Goal: Task Accomplishment & Management: Manage account settings

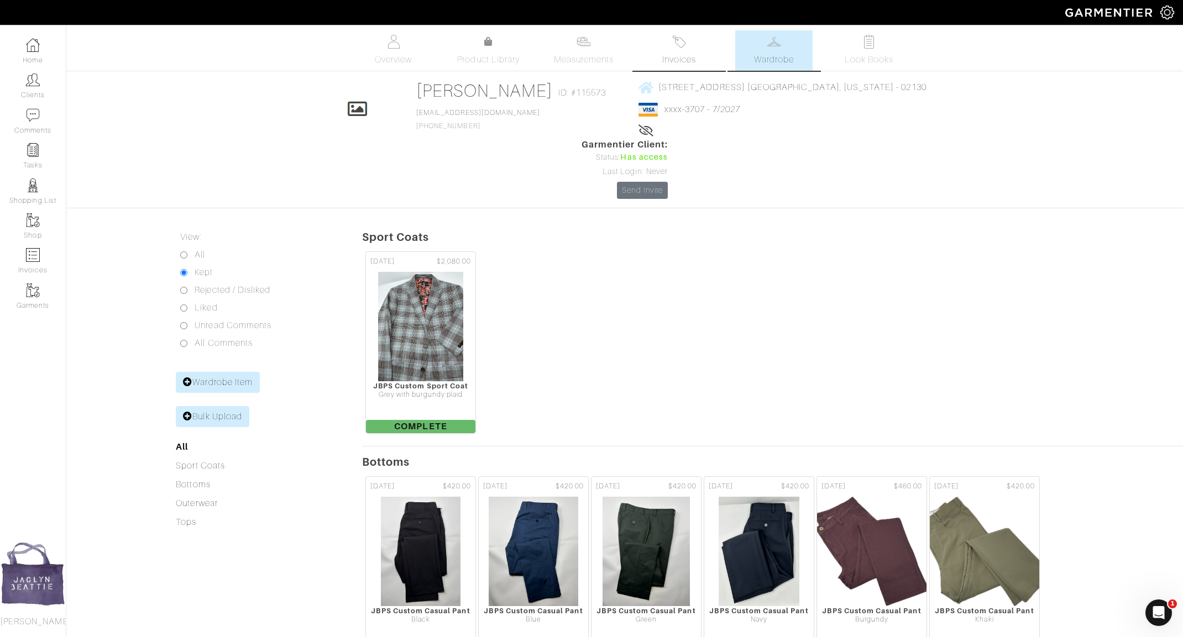
click at [687, 54] on span "Invoices" at bounding box center [679, 59] width 34 height 13
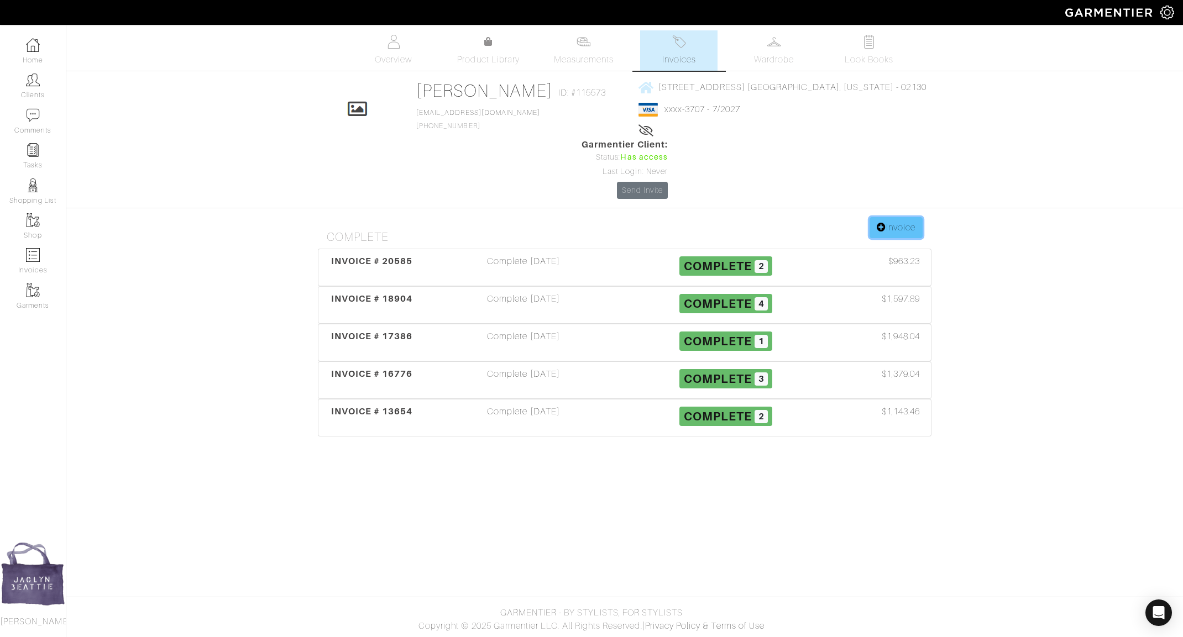
click at [880, 217] on link "Invoice" at bounding box center [896, 227] width 53 height 21
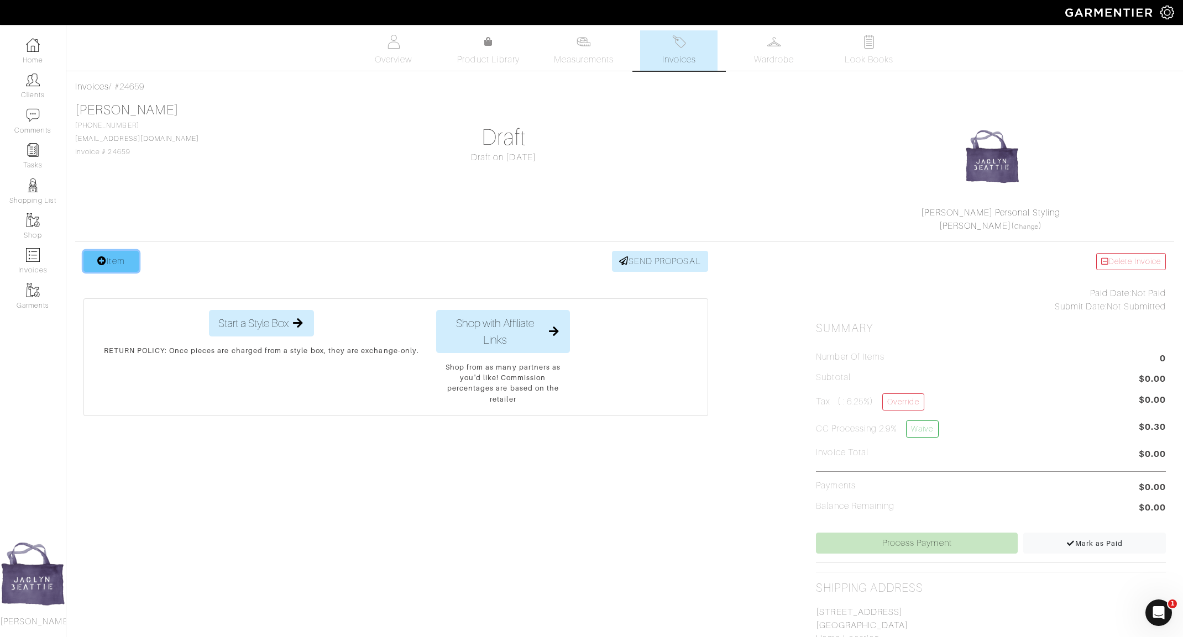
click at [93, 259] on link "Item" at bounding box center [110, 261] width 55 height 21
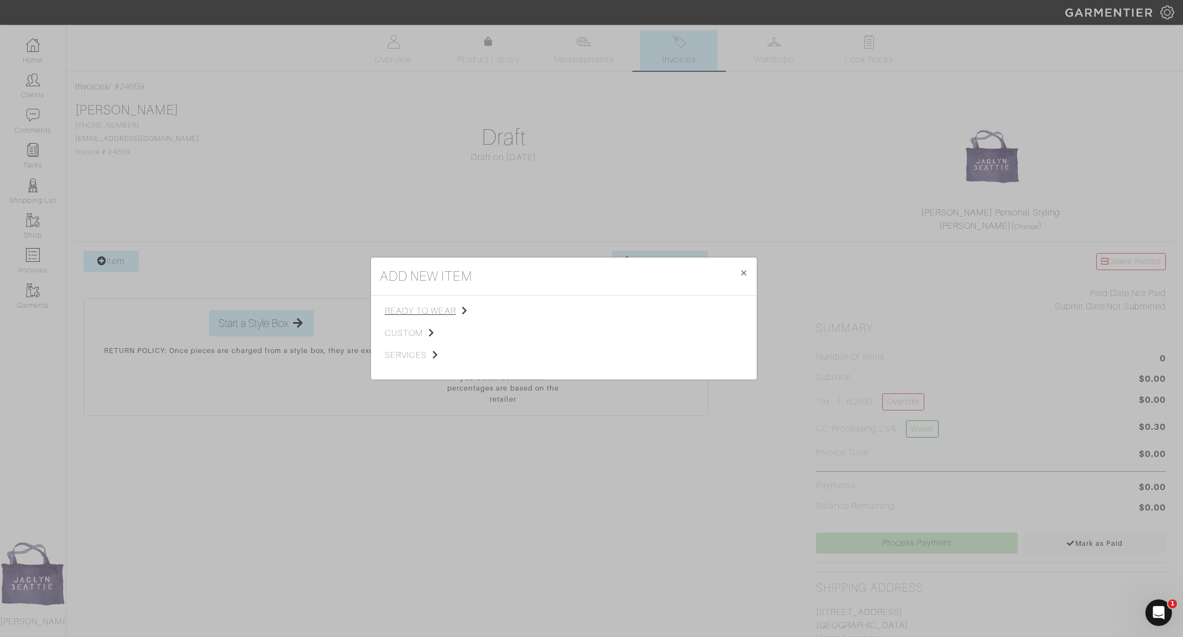
click at [438, 305] on span "ready to wear" at bounding box center [440, 311] width 111 height 13
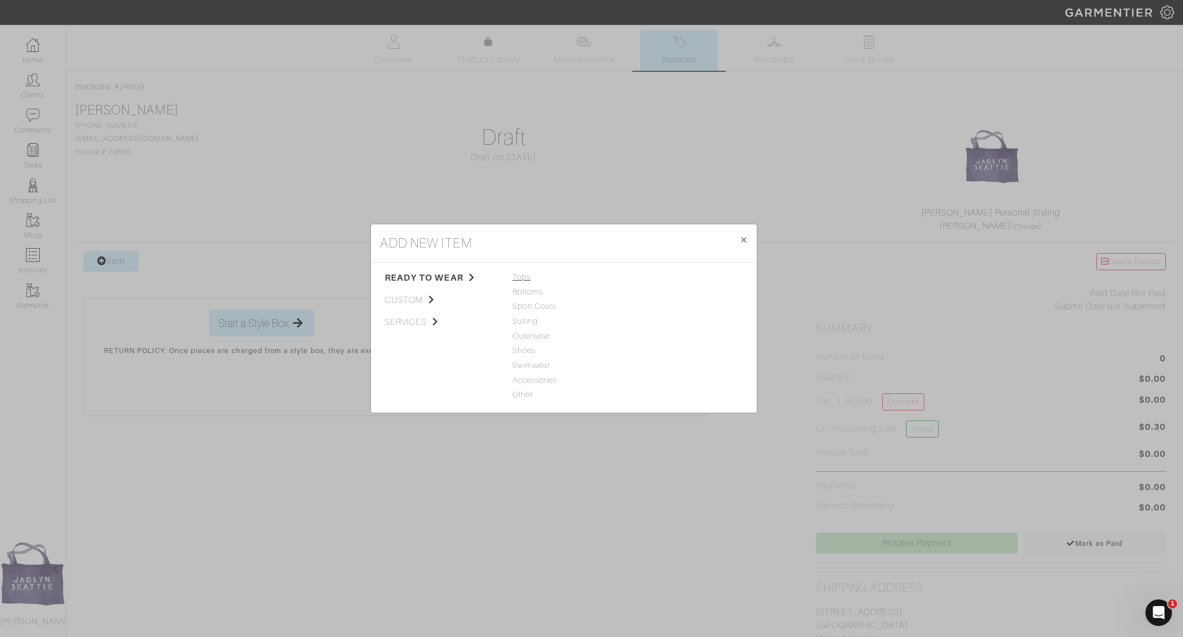
click at [521, 275] on span "Tops" at bounding box center [564, 277] width 103 height 12
click at [640, 309] on link "Woven" at bounding box center [645, 306] width 26 height 9
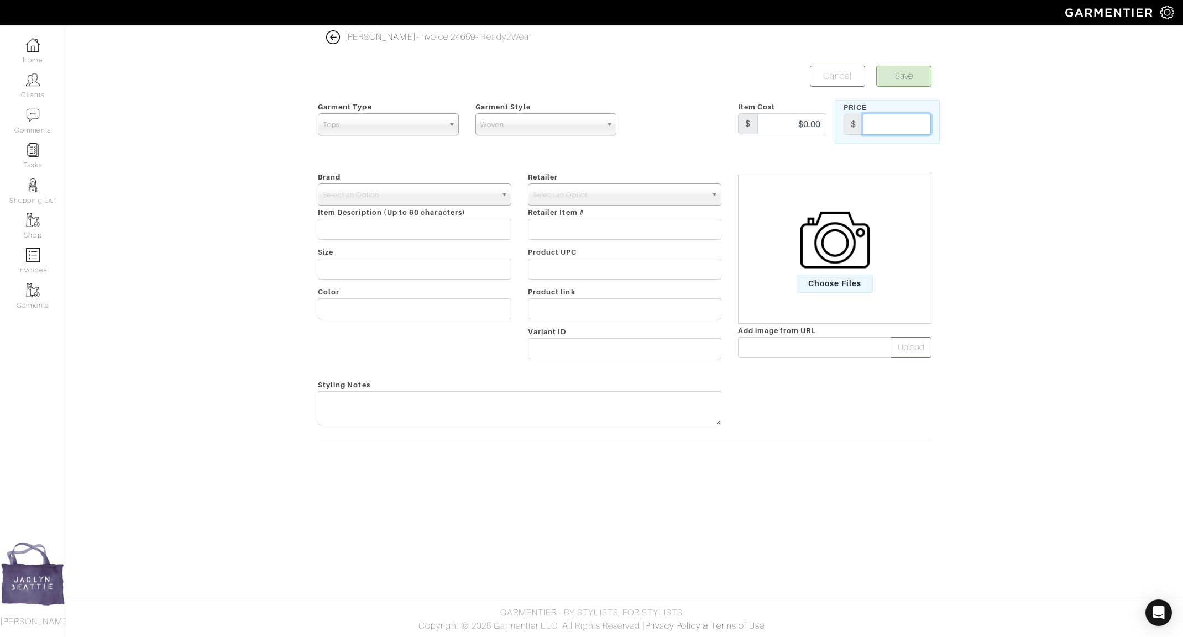
click at [897, 117] on input "text" at bounding box center [897, 124] width 68 height 21
type input "380"
click at [558, 263] on input "text" at bounding box center [625, 269] width 194 height 21
paste input "JBP4137854"
type input "JBP4137854"
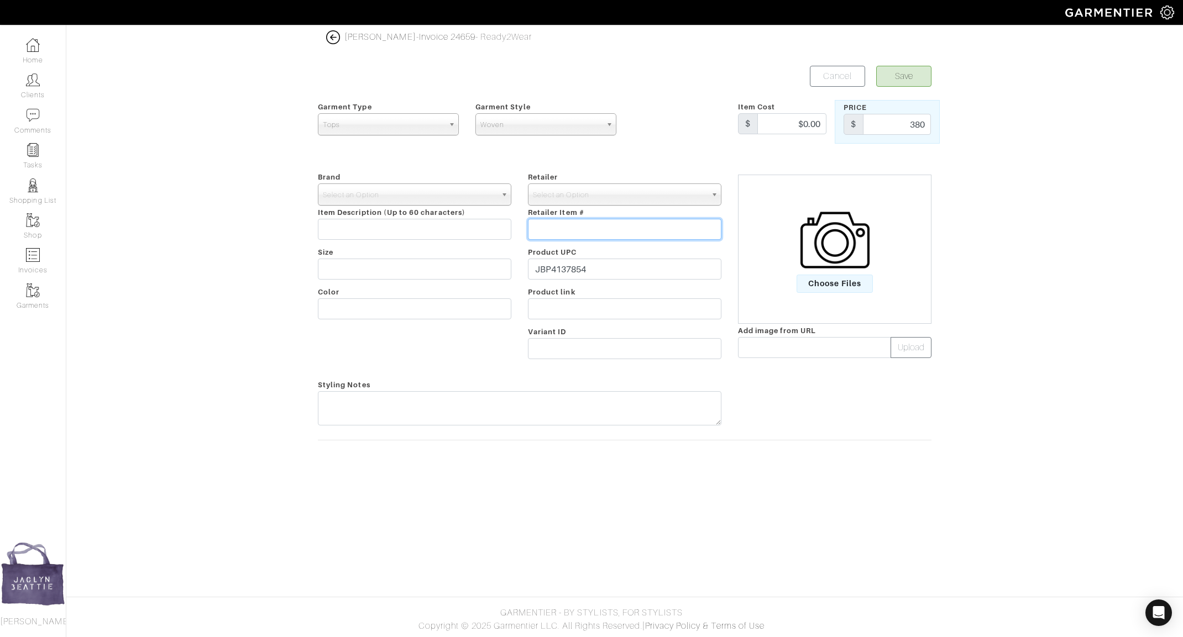
click at [557, 231] on input "text" at bounding box center [625, 229] width 194 height 21
type input "TSCL522"
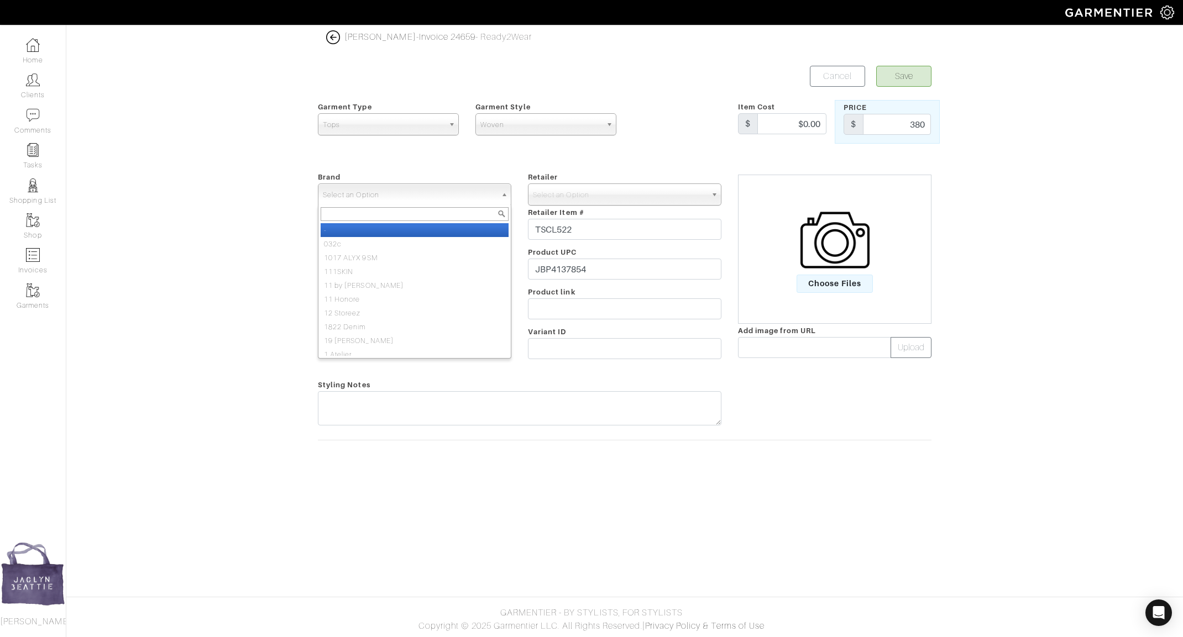
click at [450, 196] on span "Select an Option" at bounding box center [410, 195] width 174 height 22
type input "JBPS C"
select select "JBPS Custom"
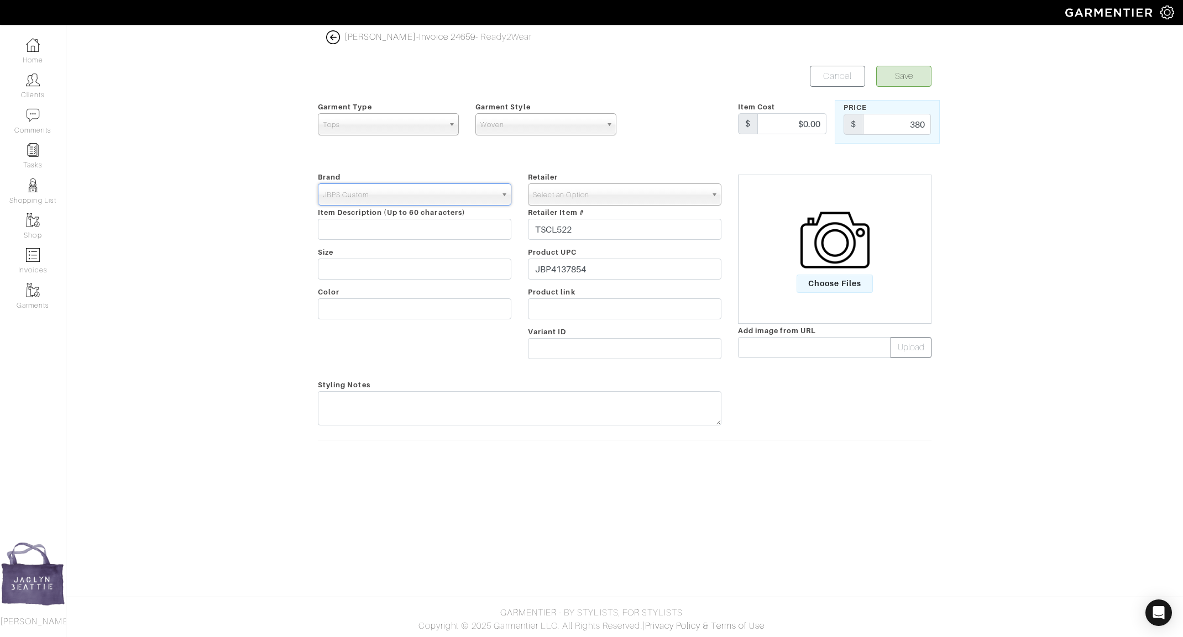
click at [615, 195] on span "Select an Option" at bounding box center [620, 195] width 174 height 22
type input "JBPS C"
select select "6484"
click at [409, 312] on input "text" at bounding box center [415, 309] width 194 height 21
type input "PAISLEY"
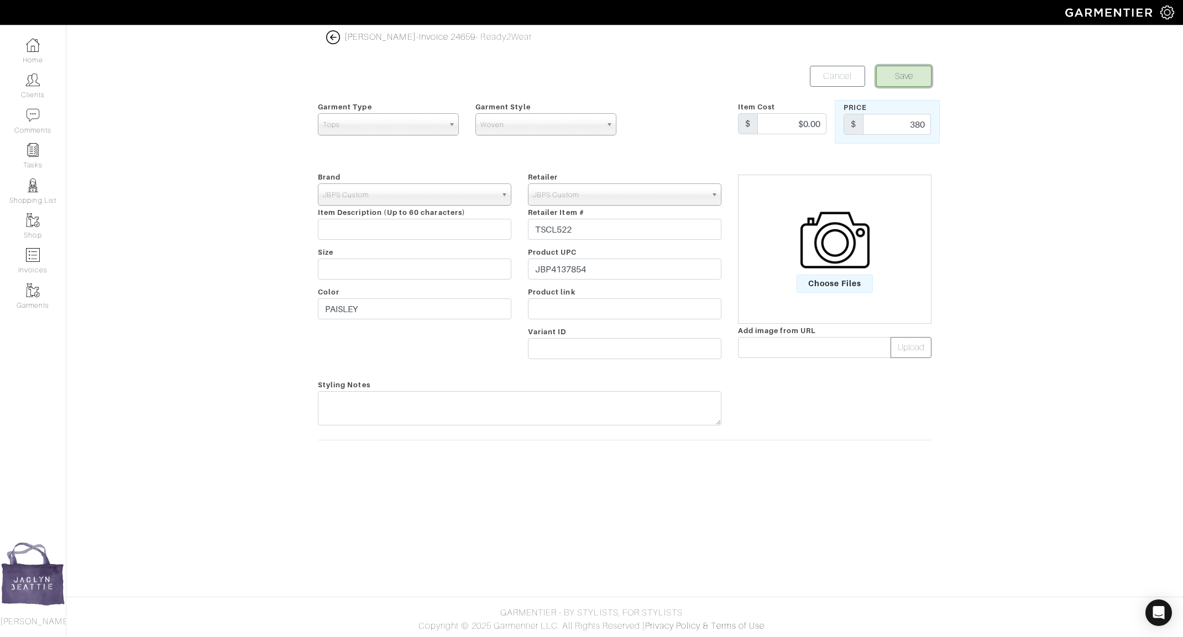
click at [906, 79] on button "Save" at bounding box center [903, 76] width 55 height 21
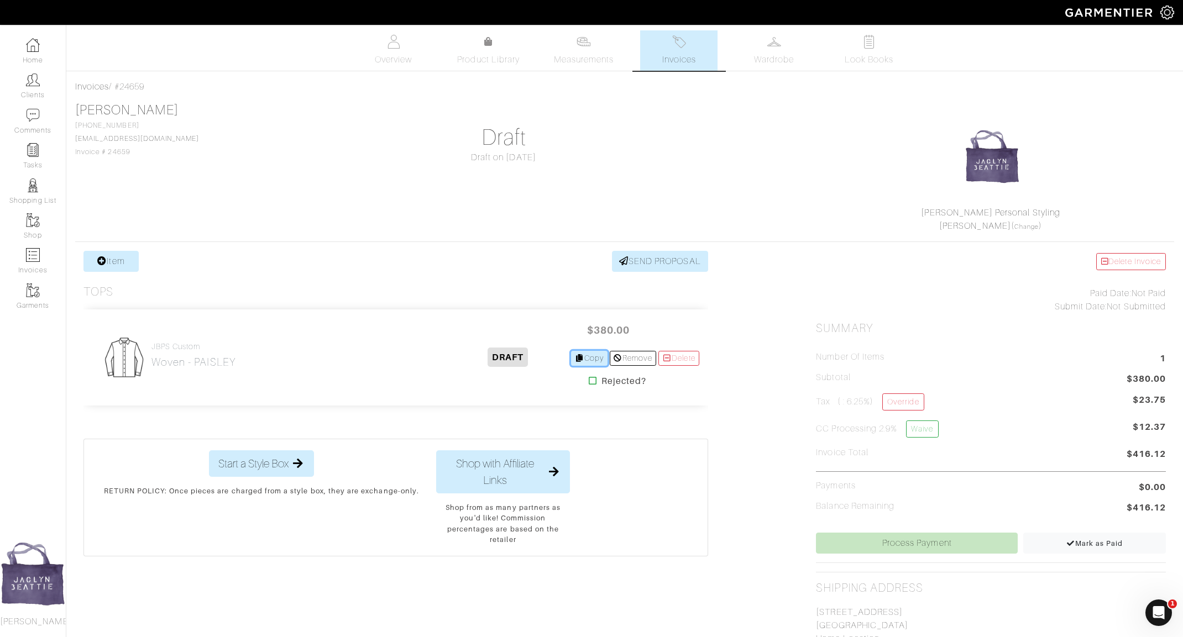
click at [595, 361] on link "Copy" at bounding box center [589, 358] width 37 height 15
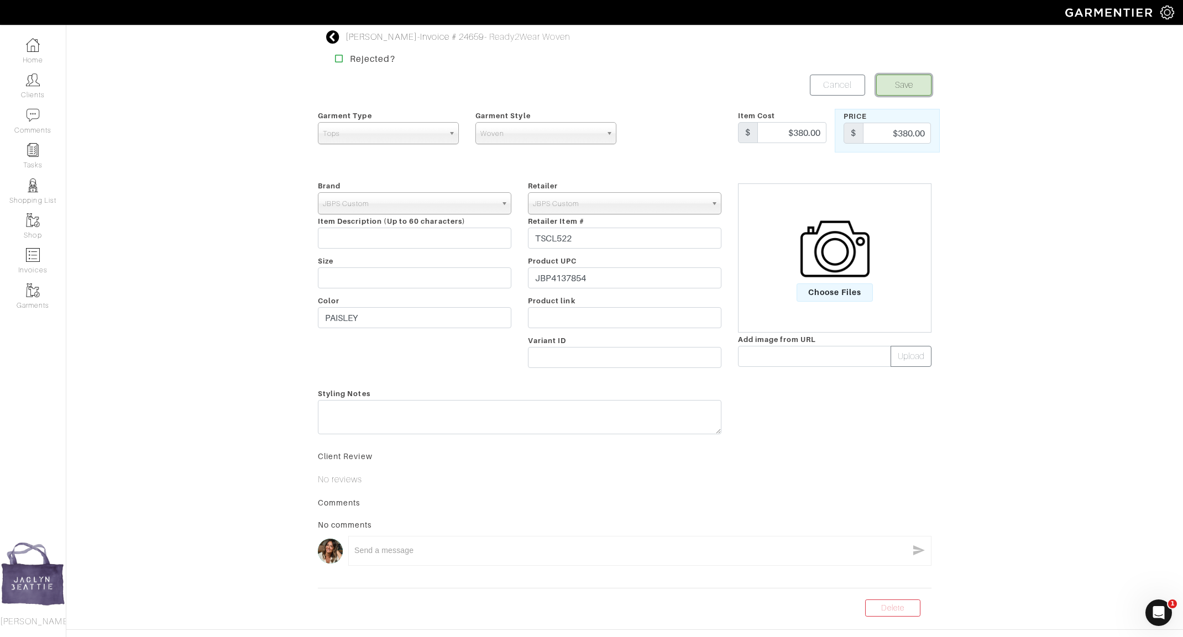
click at [901, 88] on button "Save" at bounding box center [903, 85] width 55 height 21
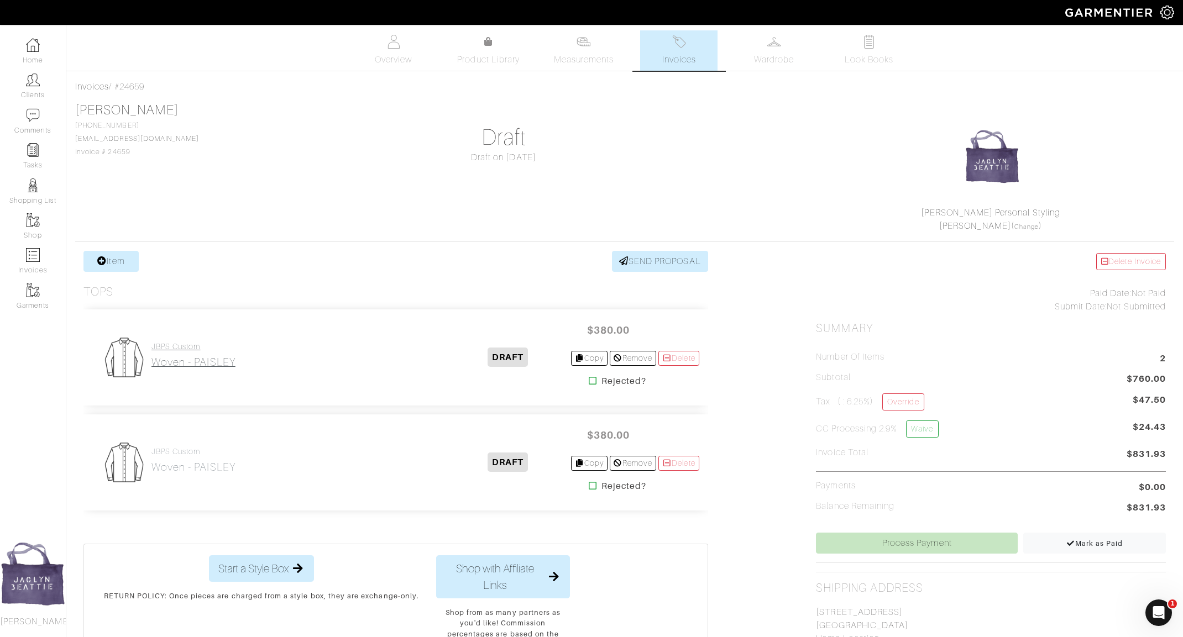
click at [181, 353] on link "JBPS Custom Woven - [GEOGRAPHIC_DATA]" at bounding box center [193, 355] width 84 height 27
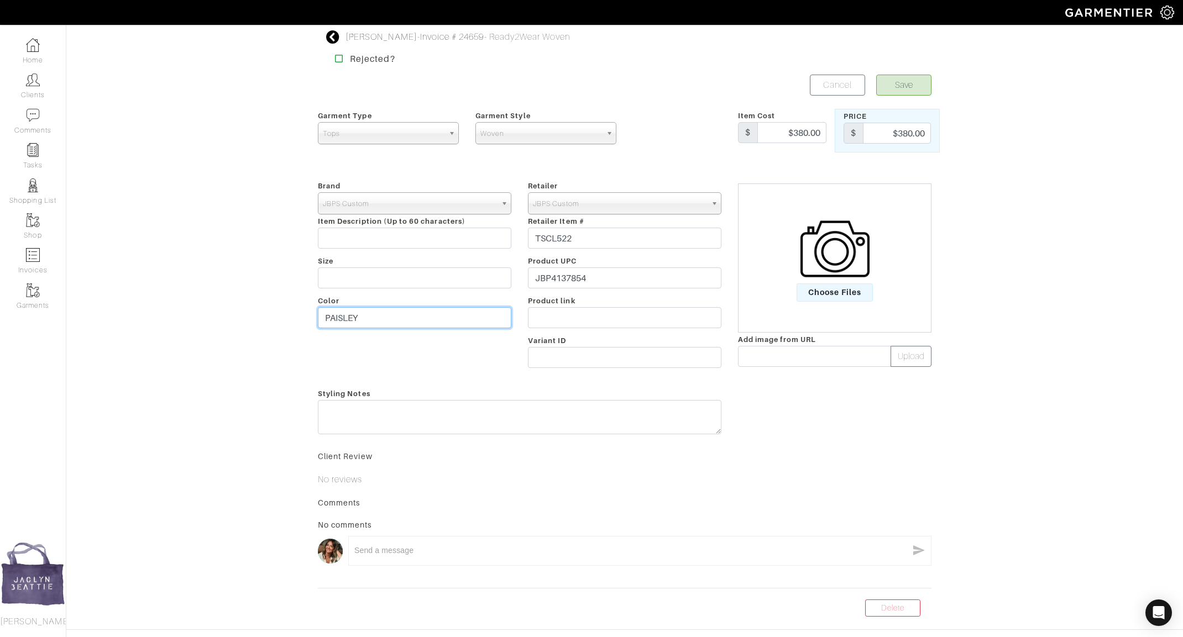
click at [374, 316] on input "PAISLEY" at bounding box center [415, 317] width 194 height 21
click at [390, 321] on input "Black and white floral" at bounding box center [415, 317] width 194 height 21
type input "Black and white large floral"
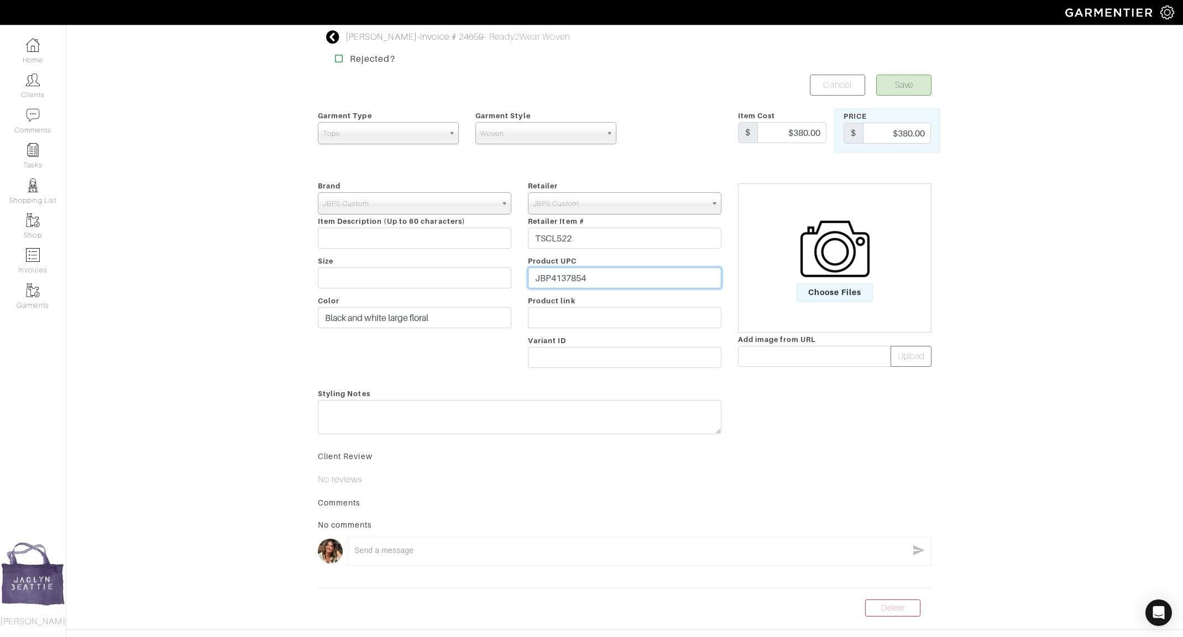
click at [597, 278] on input "JBP4137854" at bounding box center [625, 278] width 194 height 21
type input "JBP4137854_2"
drag, startPoint x: 576, startPoint y: 237, endPoint x: 487, endPoint y: 237, distance: 89.6
click at [487, 237] on div "Brand - 032c 1017 ALYX 9SM 111SKIN 11 by Boris Bidjan Saberi 11 Honore 12 Store…" at bounding box center [625, 276] width 630 height 195
type input "TSCL400"
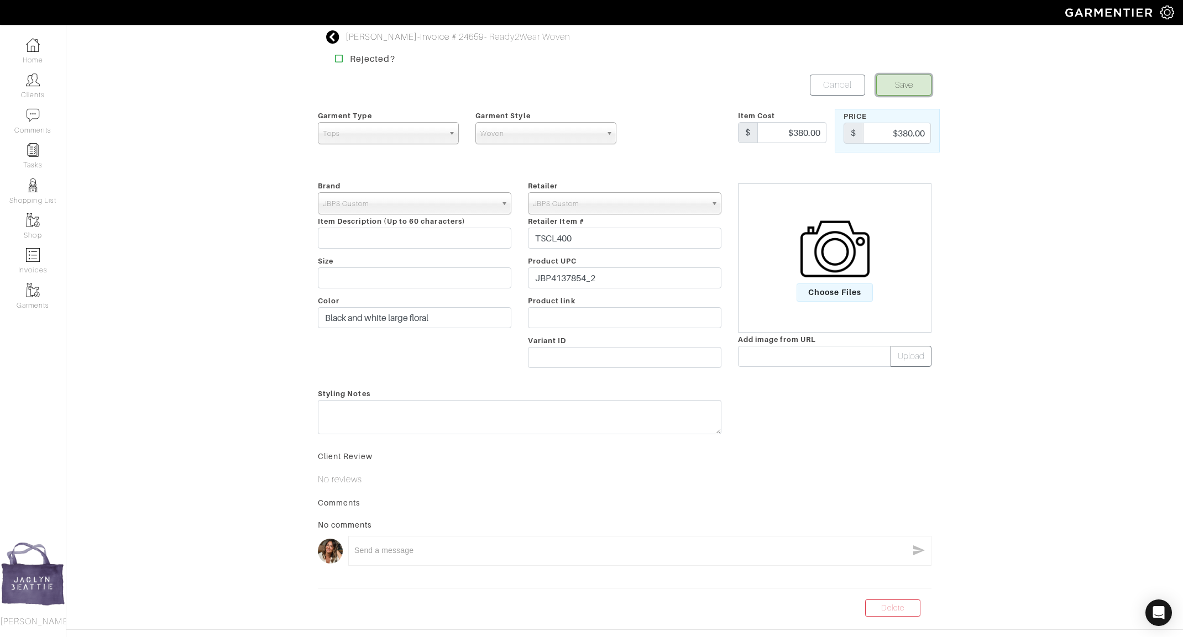
click at [902, 88] on button "Save" at bounding box center [903, 85] width 55 height 21
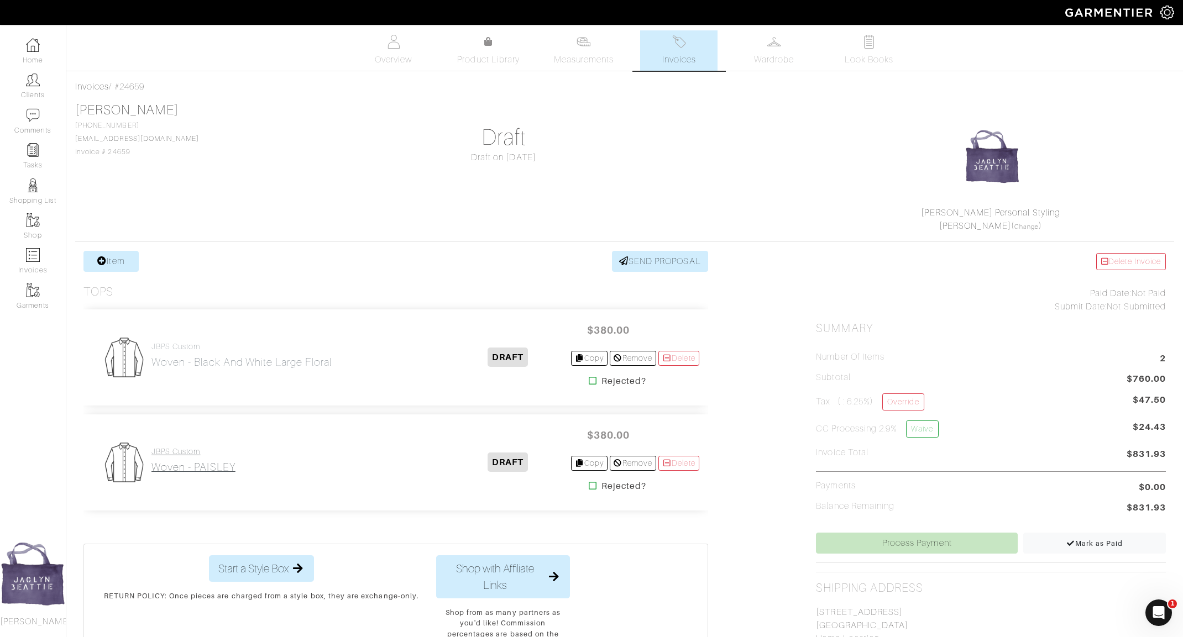
click at [181, 466] on h2 "Woven - PAISLEY" at bounding box center [193, 467] width 84 height 13
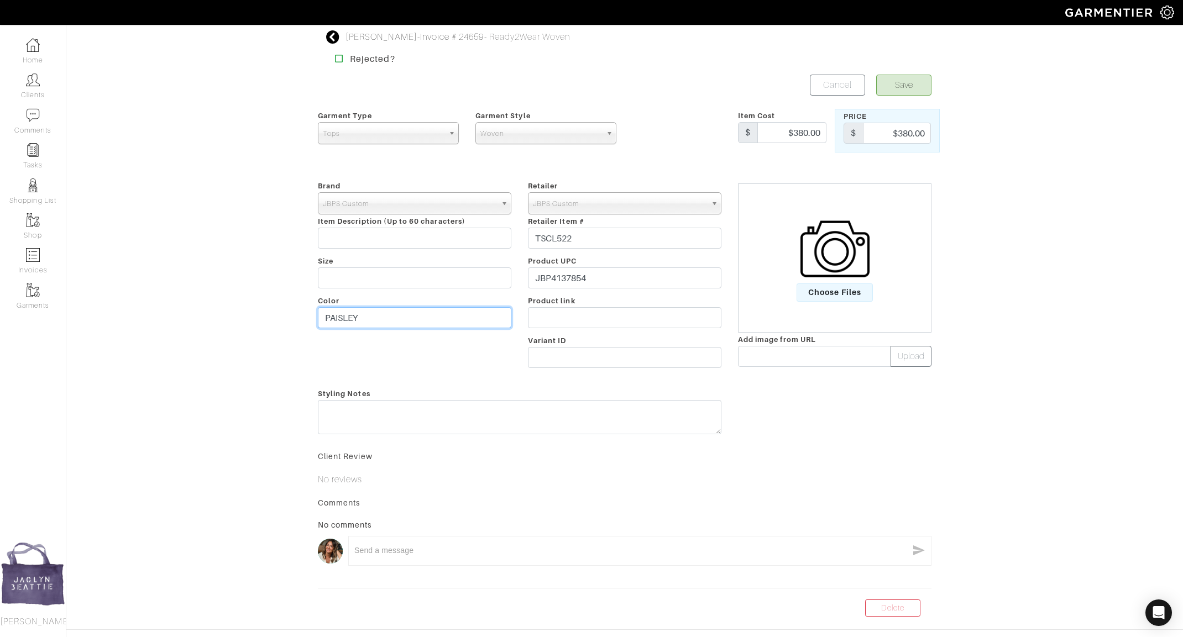
drag, startPoint x: 365, startPoint y: 316, endPoint x: 247, endPoint y: 313, distance: 117.8
click at [247, 313] on div "Ryan Gress - Invoice # 24659 - Ready2Wear Woven Rejected? Save Cancel Garment T…" at bounding box center [591, 323] width 1183 height 587
type input "Paisley"
click at [608, 277] on input "JBP4137854" at bounding box center [625, 278] width 194 height 21
type input "JBP4137854_1"
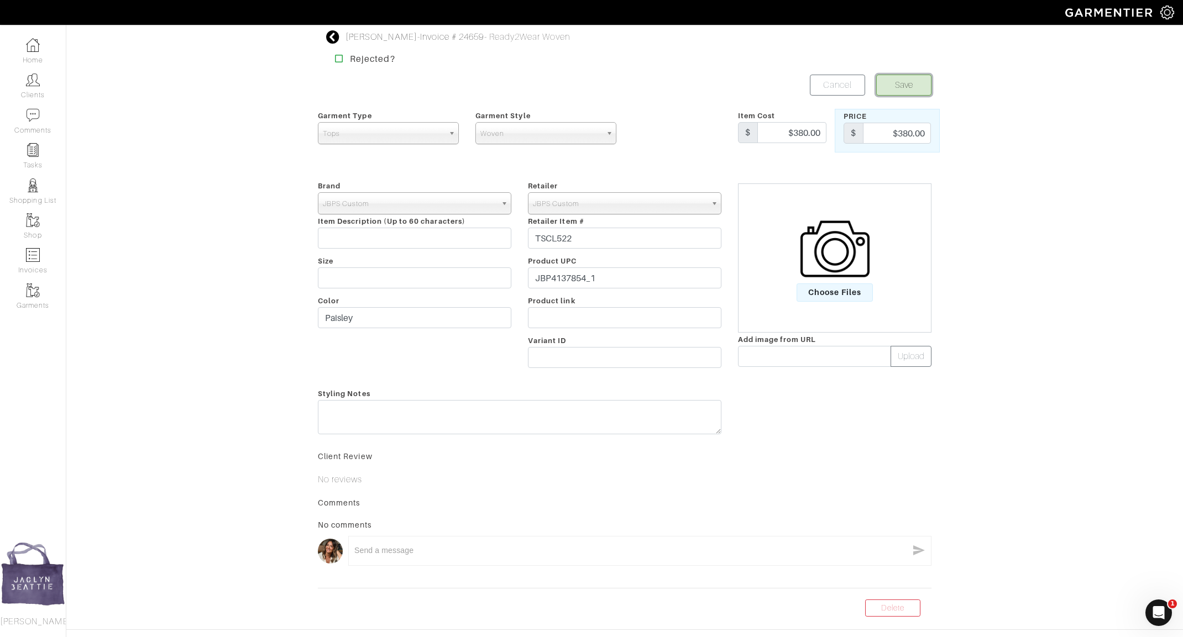
click at [904, 89] on button "Save" at bounding box center [903, 85] width 55 height 21
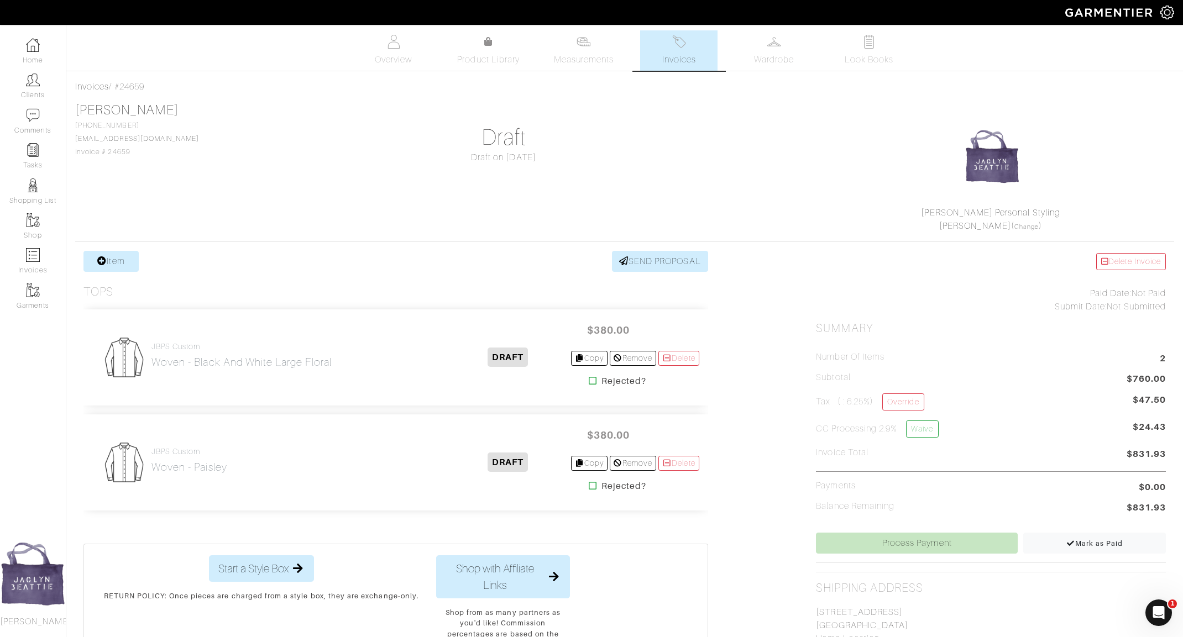
scroll to position [14, 0]
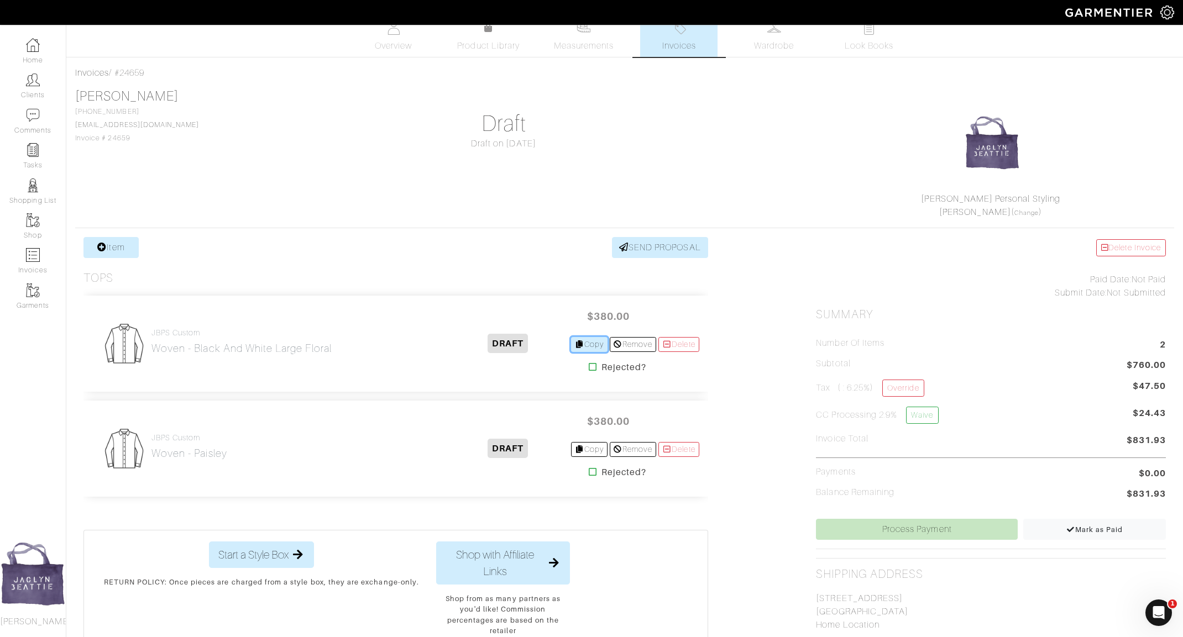
click at [583, 346] on link "Copy" at bounding box center [589, 344] width 37 height 15
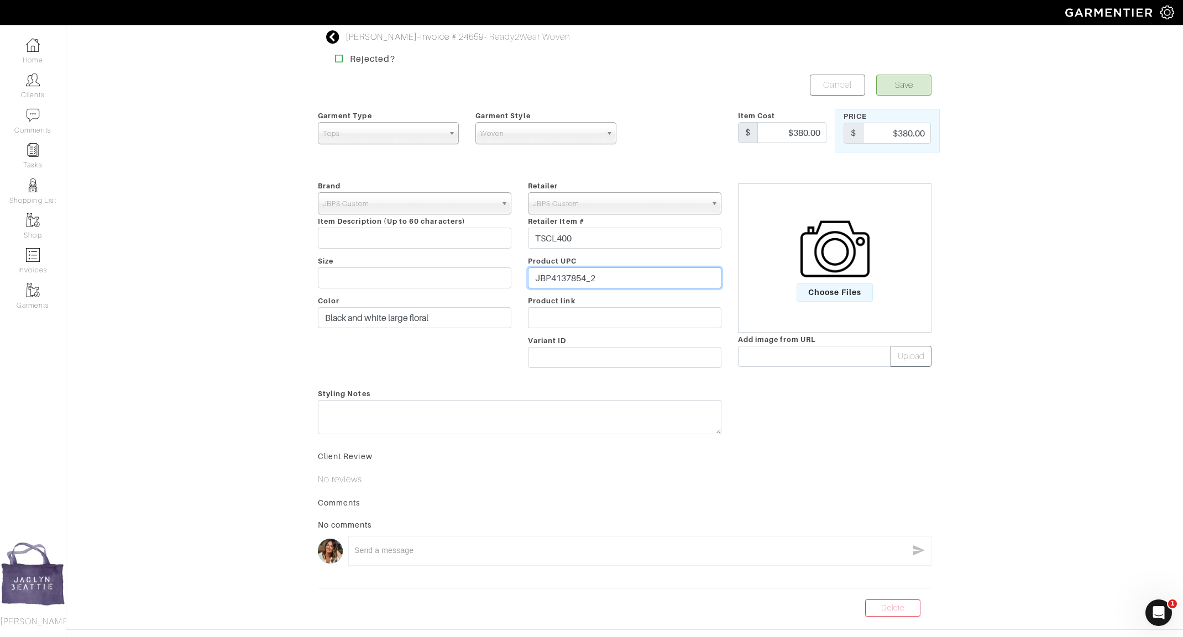
click at [610, 273] on input "JBP4137854_2" at bounding box center [625, 278] width 194 height 21
type input "JBP4137854_3"
drag, startPoint x: 609, startPoint y: 228, endPoint x: 538, endPoint y: 247, distance: 73.6
click at [538, 247] on input "TSCL400" at bounding box center [625, 238] width 194 height 21
type input "TSHL924"
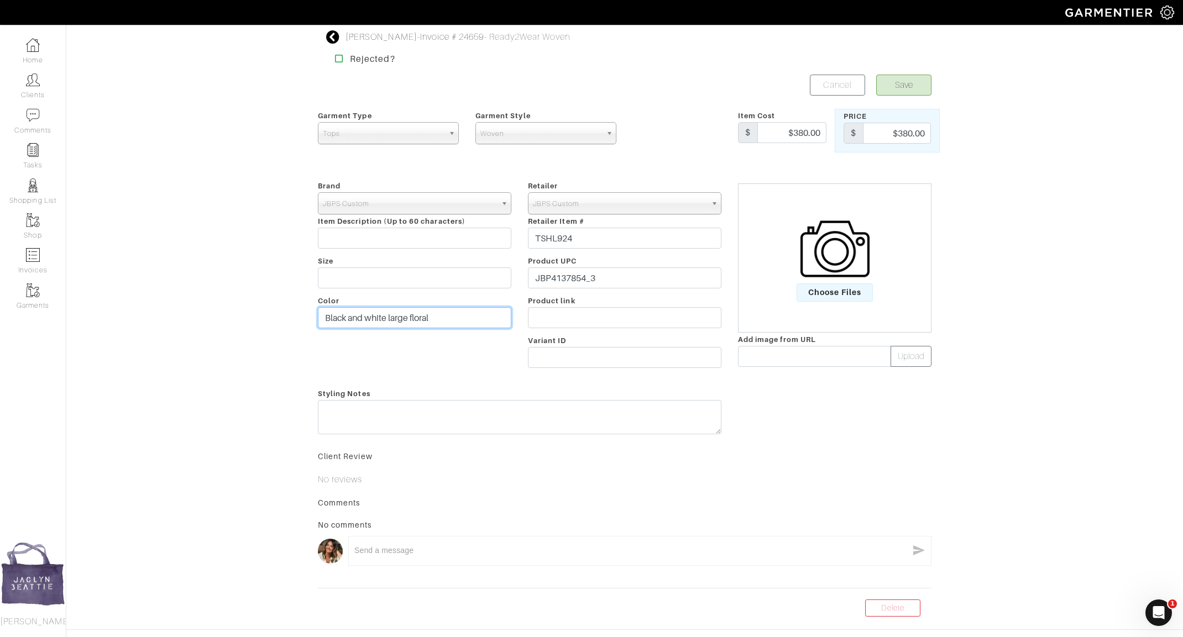
click at [367, 323] on input "Black and white large floral" at bounding box center [415, 317] width 194 height 21
type input "Mid Blue and Black Buffalo check flannel"
click at [917, 134] on input "$380.00" at bounding box center [897, 133] width 68 height 21
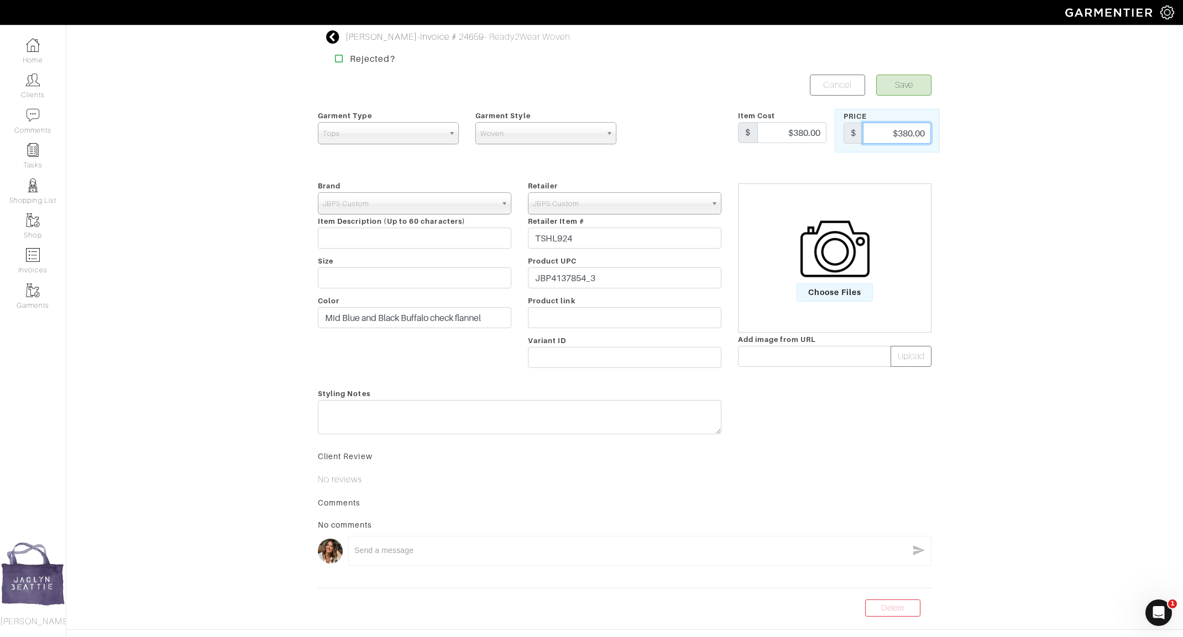
click at [917, 134] on input "$380.00" at bounding box center [897, 133] width 68 height 21
type input "295"
click at [914, 81] on button "Save" at bounding box center [903, 85] width 55 height 21
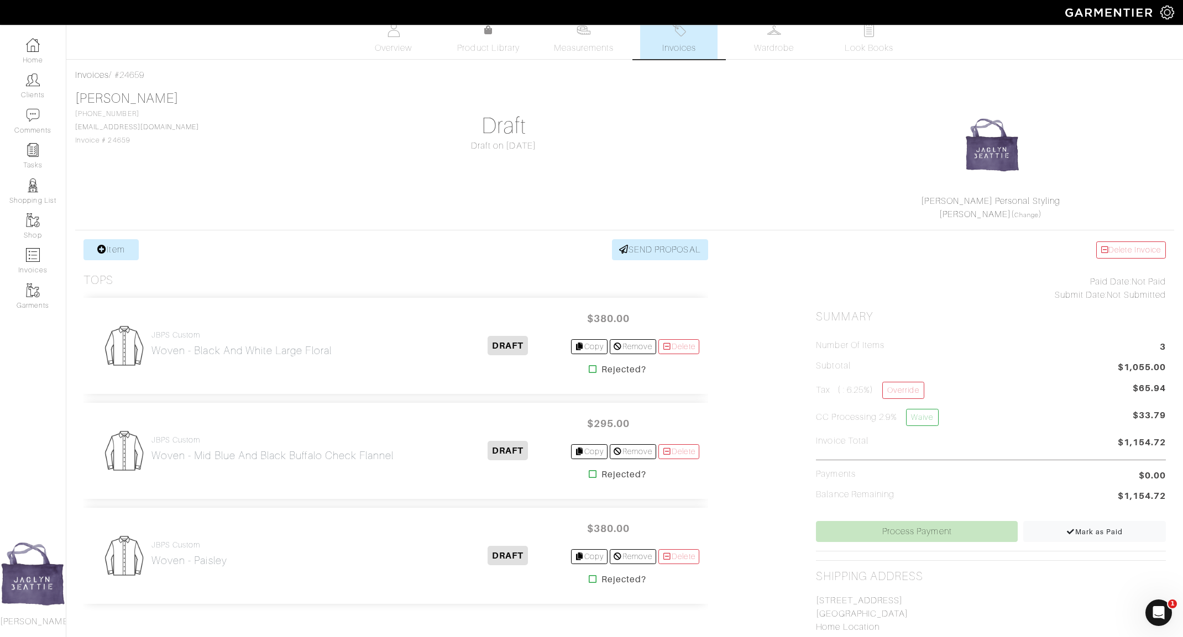
scroll to position [30, 0]
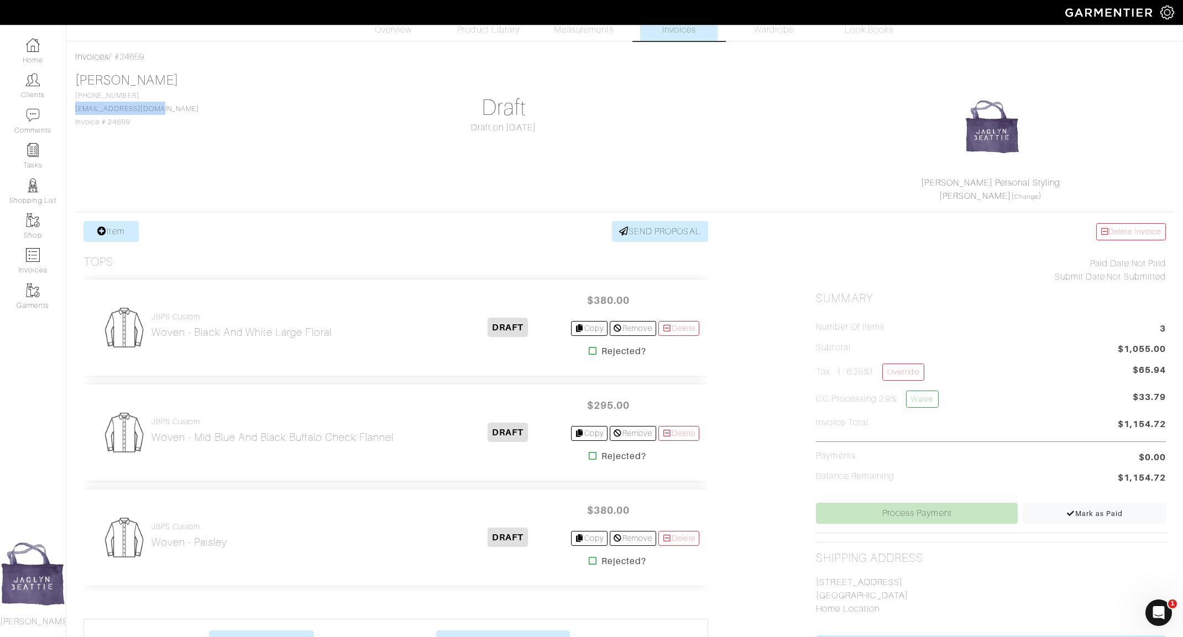
drag, startPoint x: 153, startPoint y: 106, endPoint x: 70, endPoint y: 111, distance: 83.6
click at [70, 111] on div "Invoices / #24659 [PERSON_NAME] [PHONE_NUMBER] [EMAIL_ADDRESS][DOMAIN_NAME] Inv…" at bounding box center [624, 438] width 1117 height 777
copy link "[EMAIL_ADDRESS][DOMAIN_NAME]"
click at [494, 107] on h1 "Draft" at bounding box center [504, 108] width 350 height 27
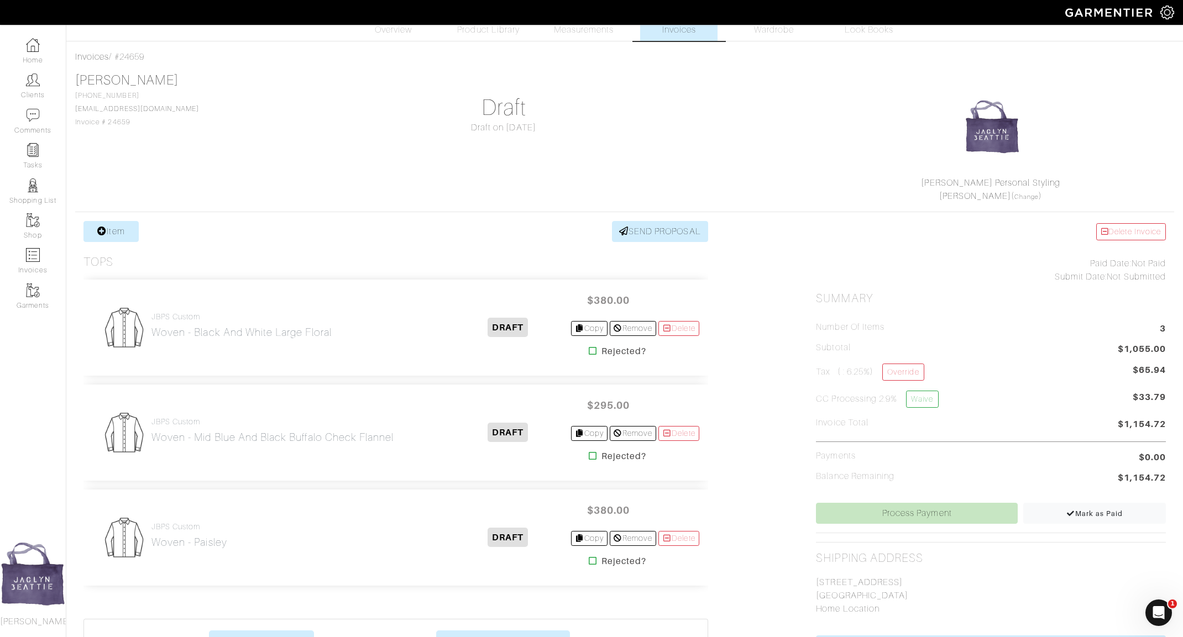
click at [494, 107] on h1 "Draft" at bounding box center [504, 108] width 350 height 27
click at [589, 100] on h1 "Draft" at bounding box center [504, 108] width 350 height 27
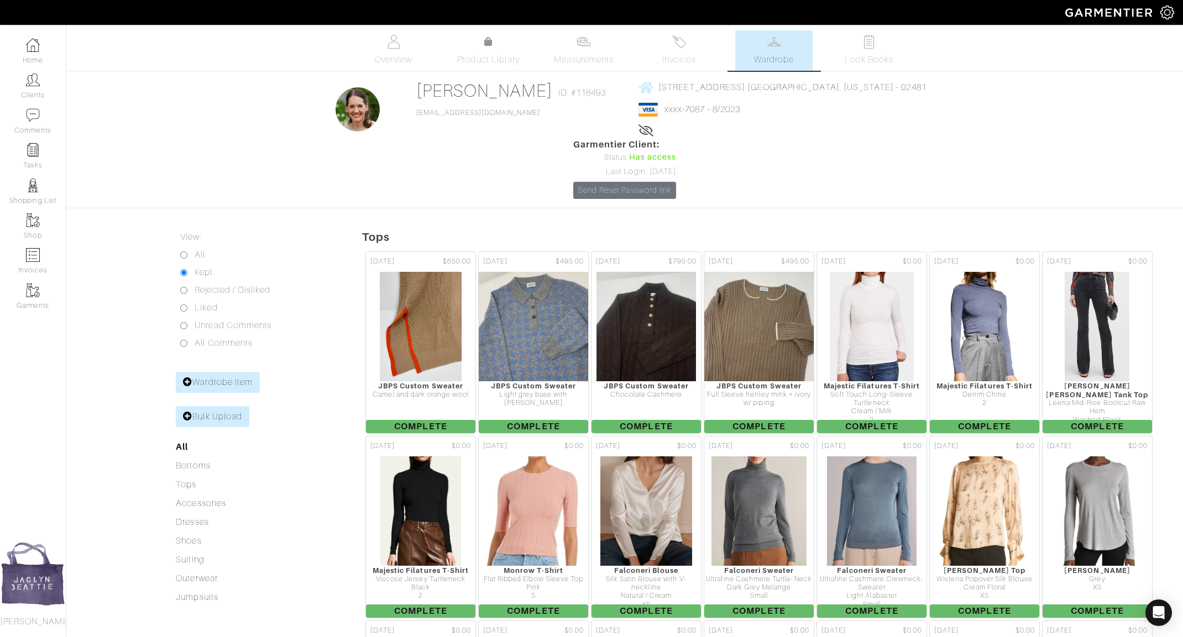
scroll to position [961, 0]
